Goal: Navigation & Orientation: Go to known website

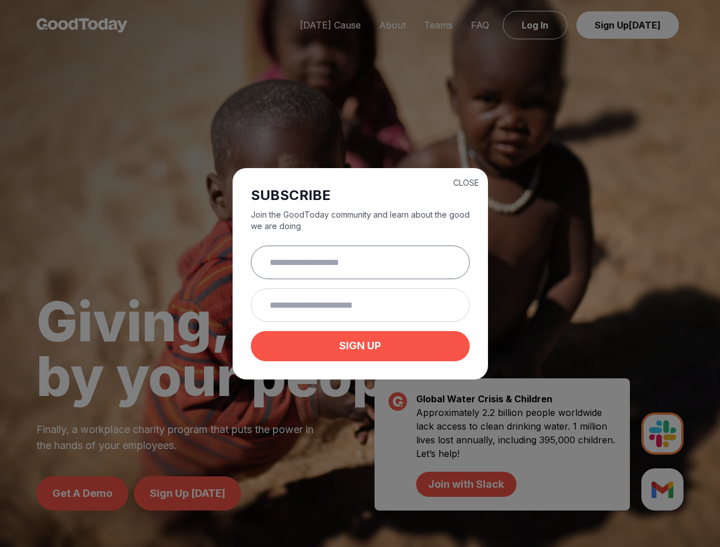
click at [360, 274] on input "text" at bounding box center [360, 263] width 219 height 34
click at [466, 181] on button "CLOSE" at bounding box center [466, 182] width 26 height 11
